Goal: Information Seeking & Learning: Find specific fact

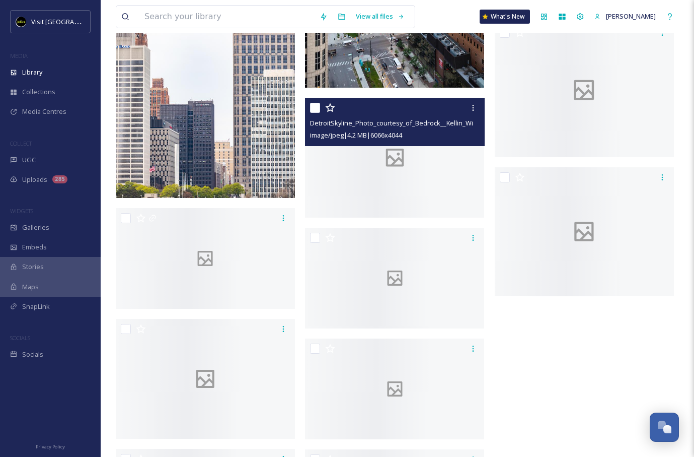
scroll to position [3577, 0]
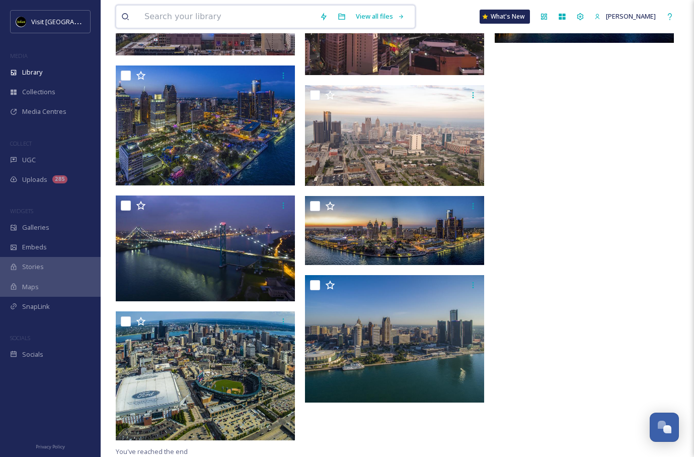
click at [233, 23] on input at bounding box center [226, 17] width 175 height 22
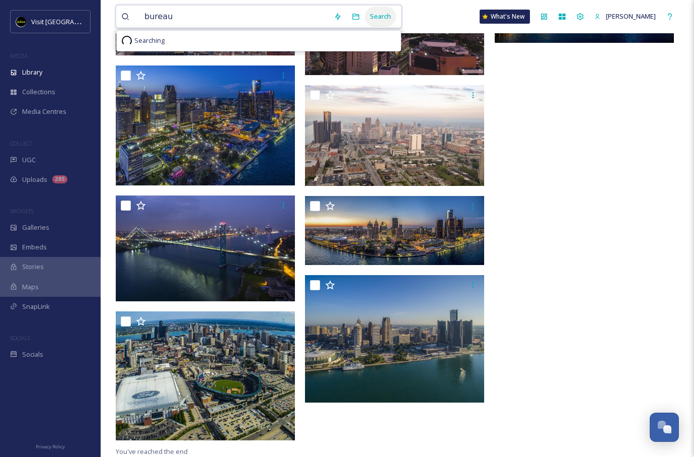
type input "bureau"
click at [367, 14] on div "Search" at bounding box center [380, 17] width 31 height 20
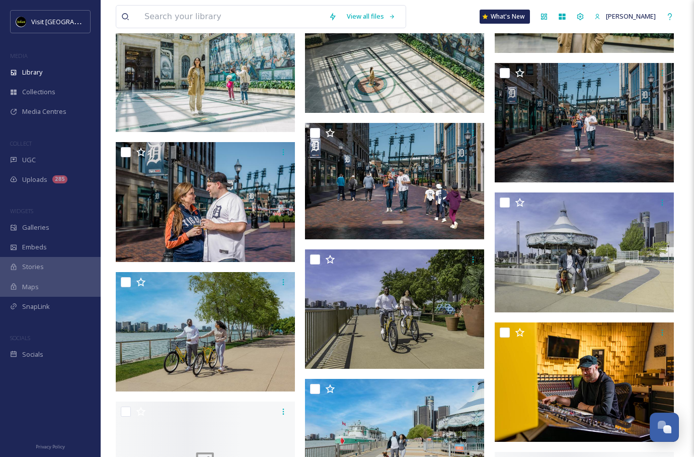
scroll to position [5212, 0]
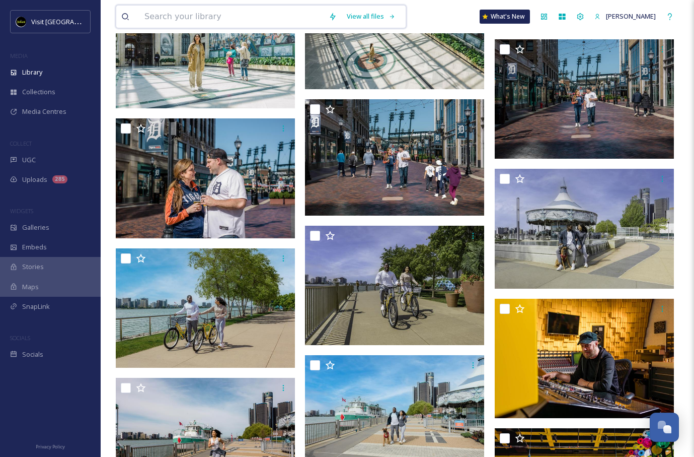
click at [196, 8] on input at bounding box center [231, 17] width 184 height 22
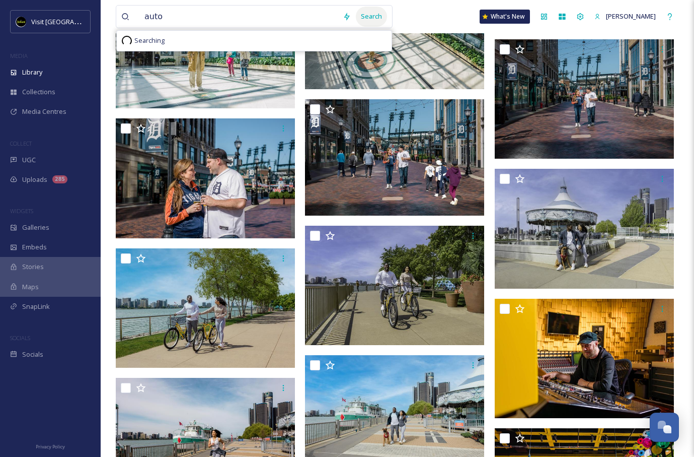
click at [362, 17] on div "Search" at bounding box center [371, 17] width 31 height 20
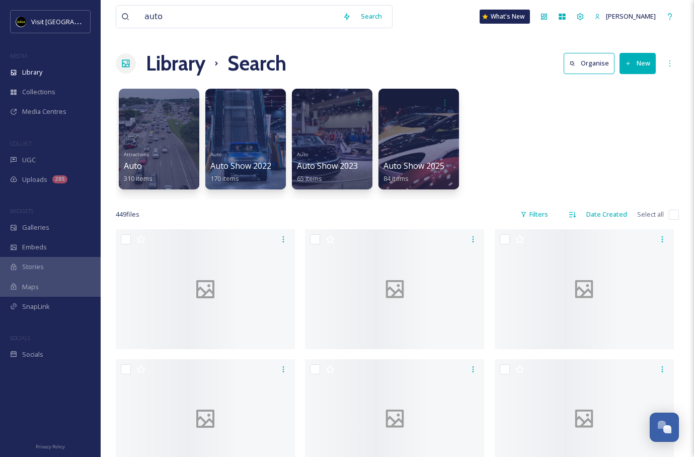
click at [436, 58] on div "Library Search Organise New" at bounding box center [397, 63] width 563 height 30
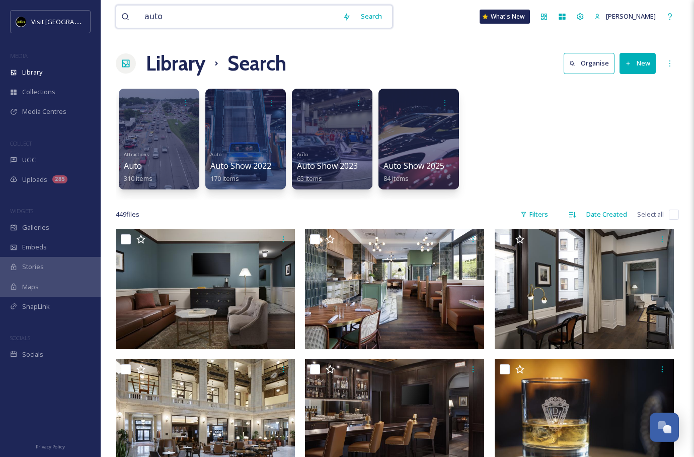
drag, startPoint x: 184, startPoint y: 19, endPoint x: 124, endPoint y: 11, distance: 60.0
click at [124, 11] on div "auto" at bounding box center [229, 17] width 216 height 22
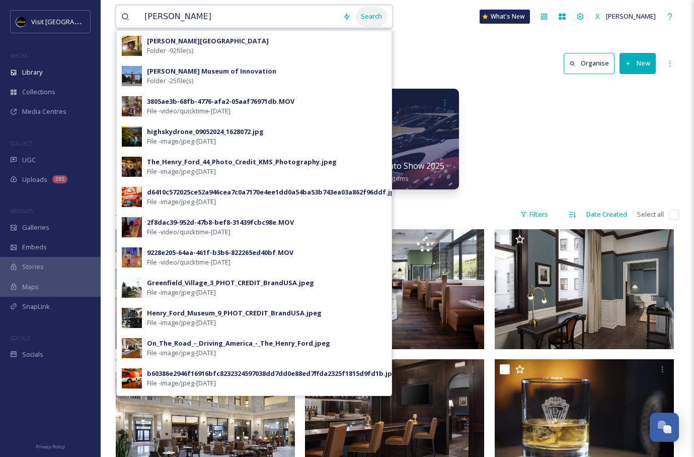
type input "[PERSON_NAME]"
click at [376, 13] on div "Search" at bounding box center [371, 17] width 31 height 20
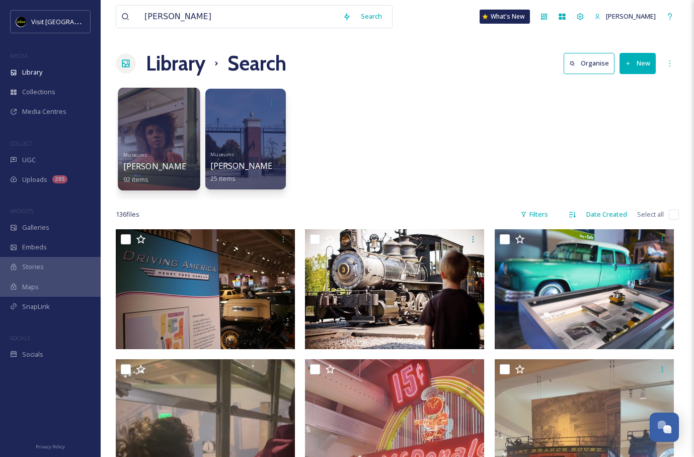
click at [172, 133] on div at bounding box center [159, 139] width 82 height 103
